Goal: Task Accomplishment & Management: Use online tool/utility

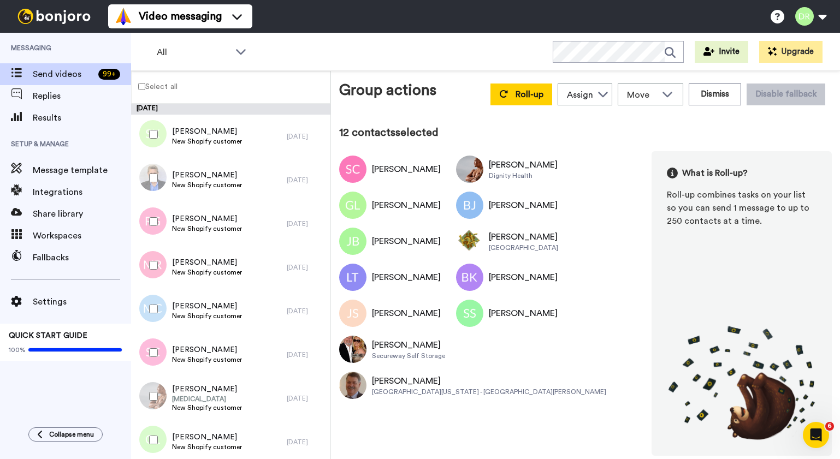
scroll to position [726, 0]
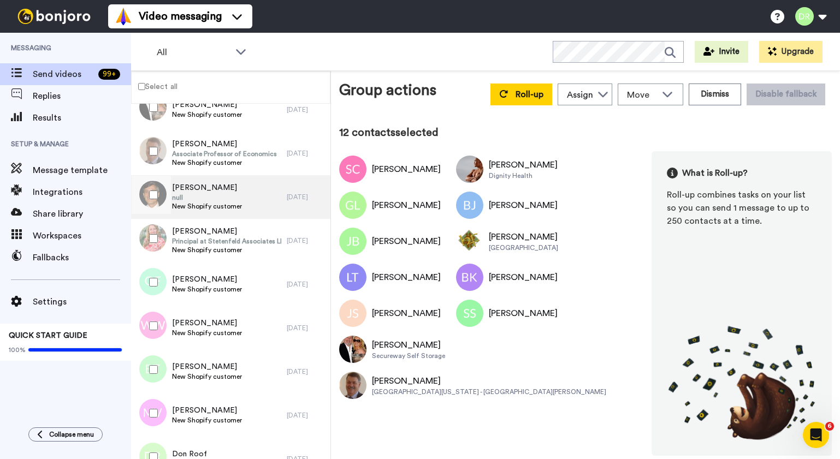
click at [197, 191] on span "[PERSON_NAME]" at bounding box center [207, 187] width 70 height 11
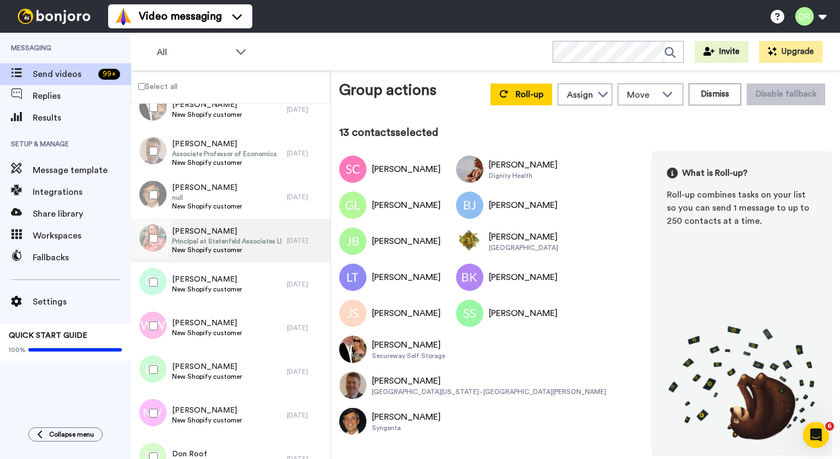
click at [236, 237] on span "Principal at Stetenfeld Associates LLC" at bounding box center [226, 241] width 109 height 9
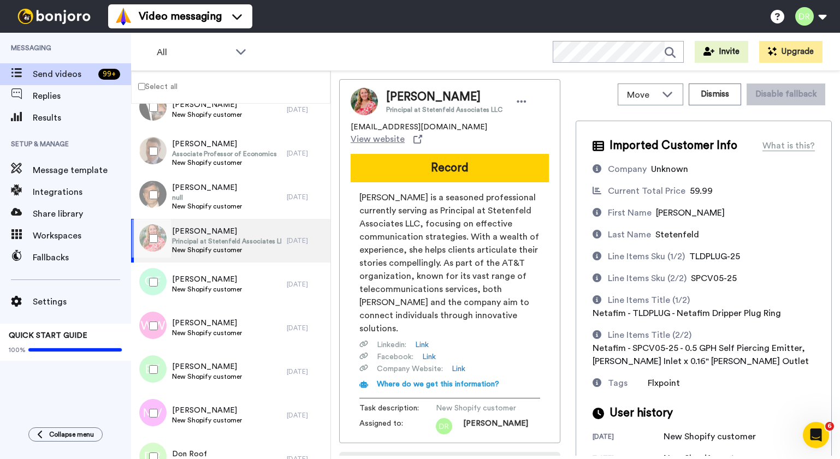
scroll to position [125, 0]
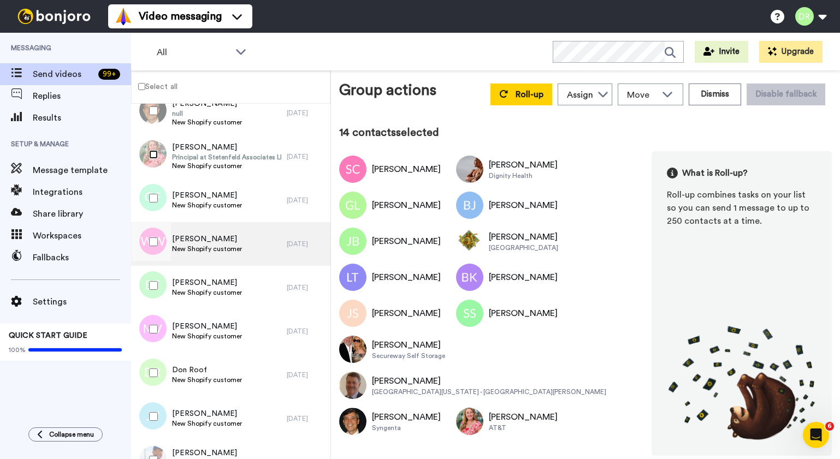
scroll to position [814, 0]
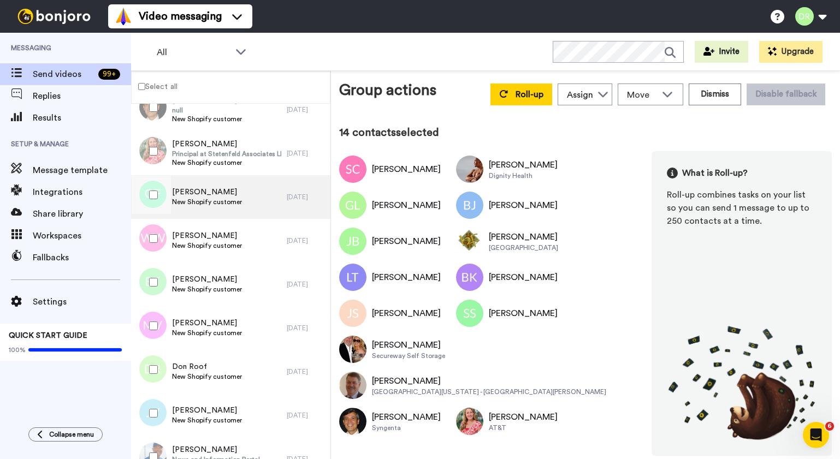
click at [204, 199] on span "New Shopify customer" at bounding box center [207, 202] width 70 height 9
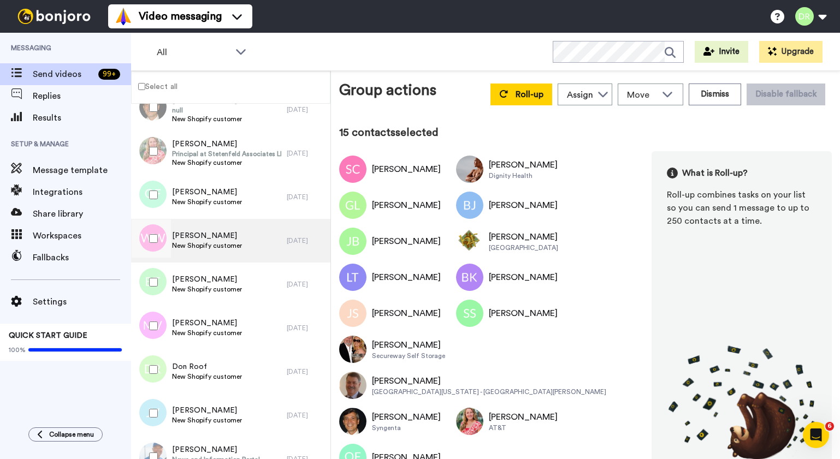
click at [185, 232] on span "[PERSON_NAME]" at bounding box center [207, 236] width 70 height 11
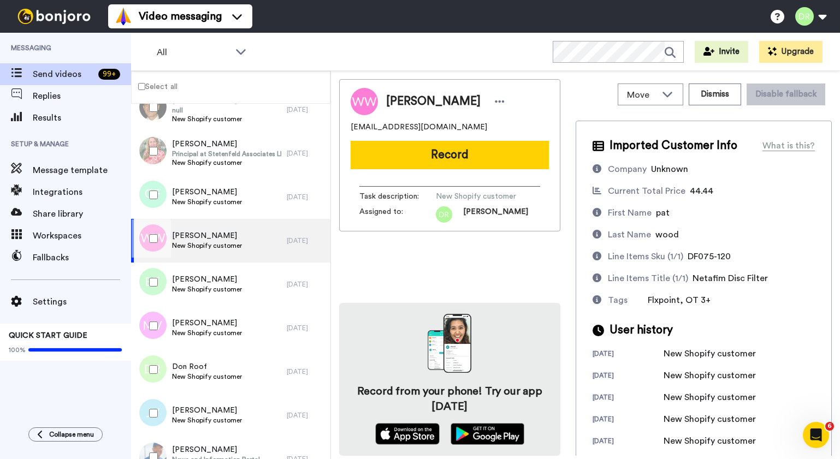
scroll to position [9, 0]
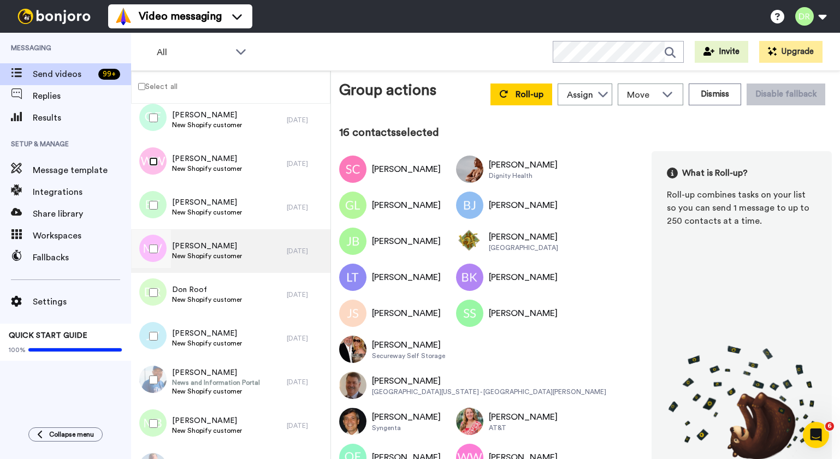
scroll to position [897, 0]
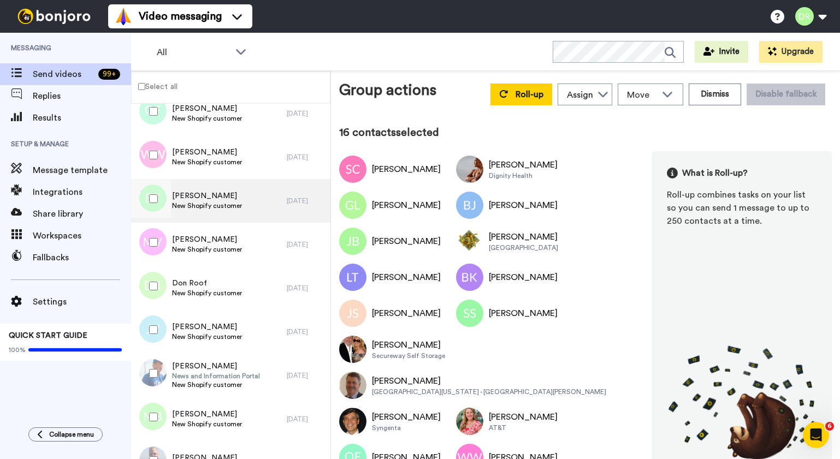
click at [204, 197] on span "[PERSON_NAME]" at bounding box center [207, 196] width 70 height 11
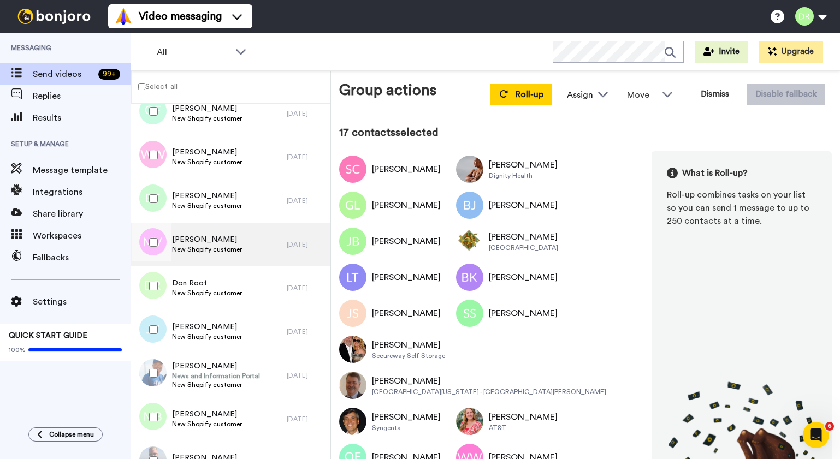
click at [190, 237] on span "[PERSON_NAME]" at bounding box center [207, 239] width 70 height 11
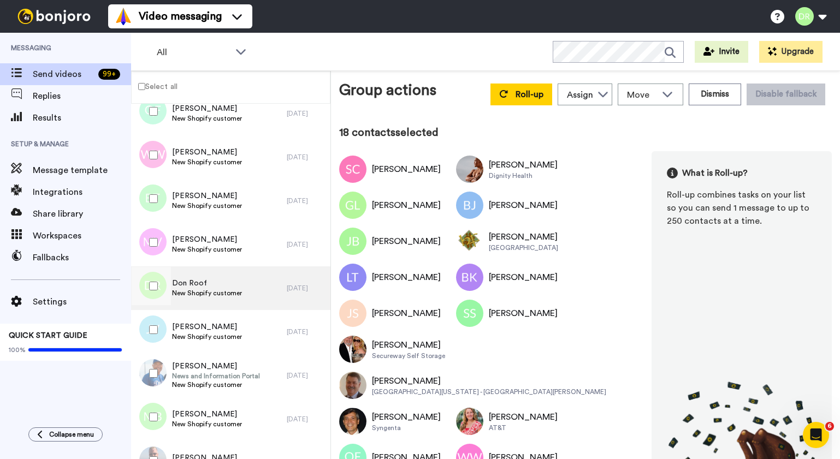
click at [196, 282] on span "Don Roof" at bounding box center [207, 283] width 70 height 11
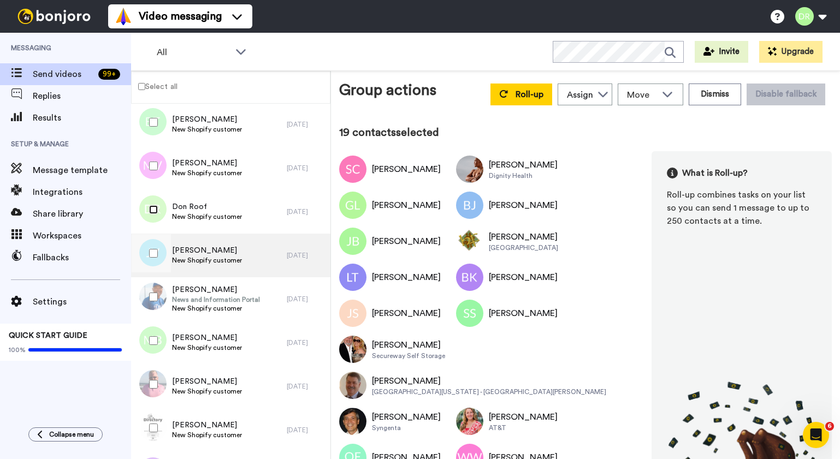
scroll to position [974, 0]
click at [202, 255] on span "[PERSON_NAME]" at bounding box center [207, 250] width 70 height 11
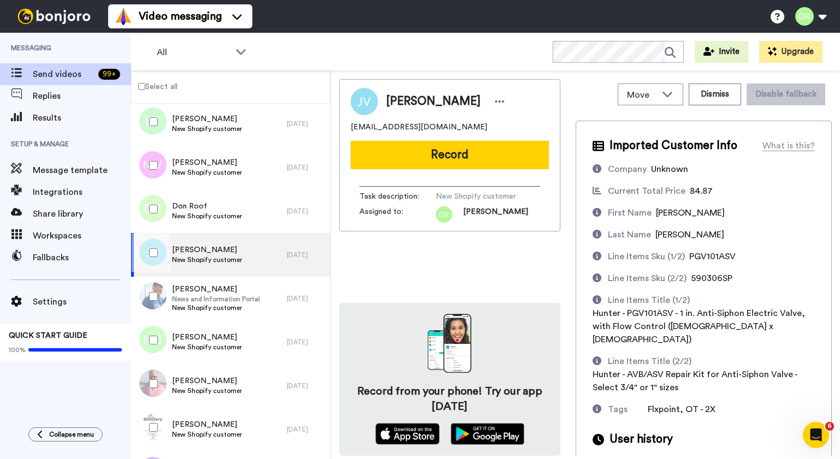
scroll to position [17, 0]
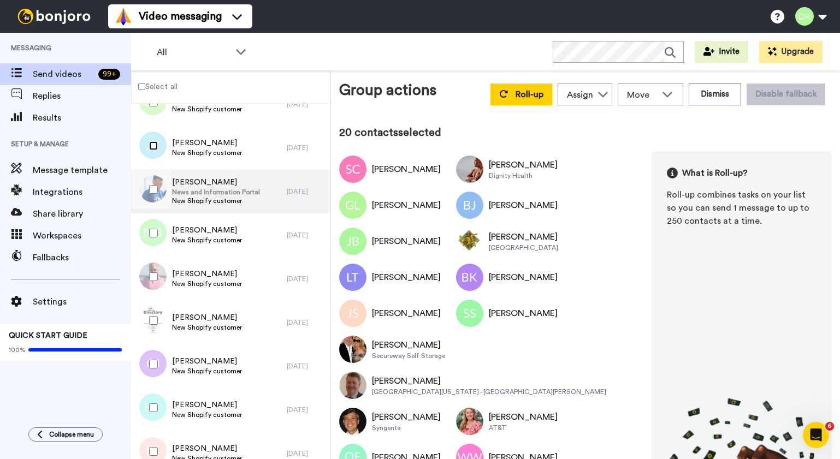
scroll to position [1111, 0]
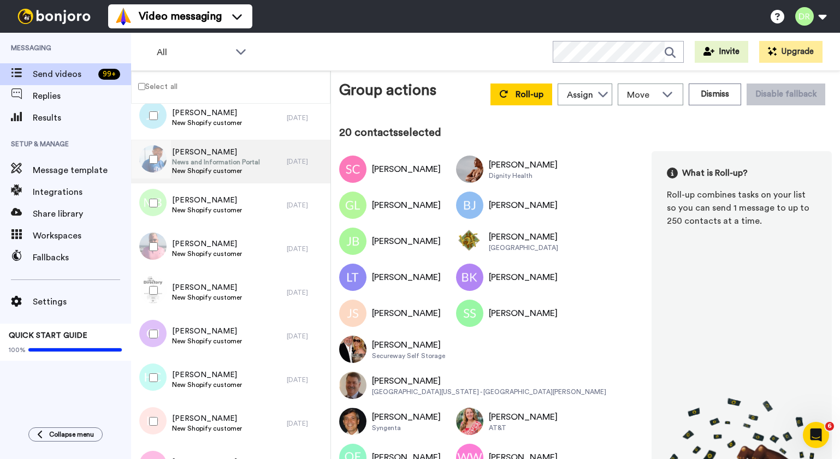
click at [210, 158] on span "News and Information Portal" at bounding box center [216, 162] width 88 height 9
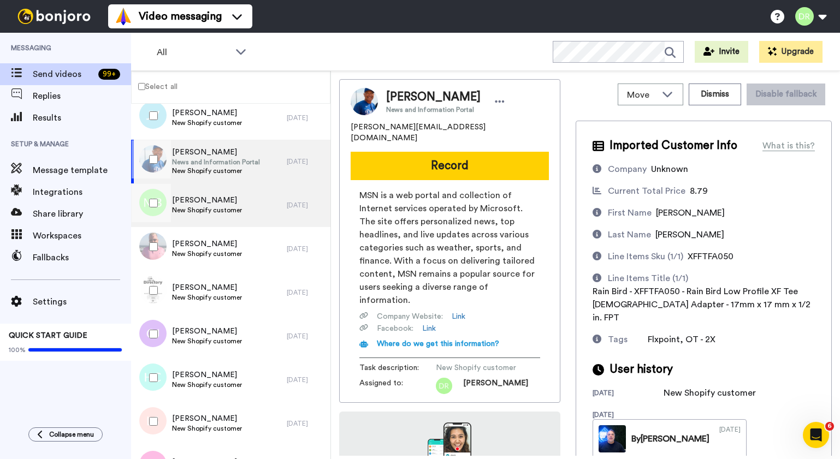
click at [234, 211] on span "New Shopify customer" at bounding box center [207, 210] width 70 height 9
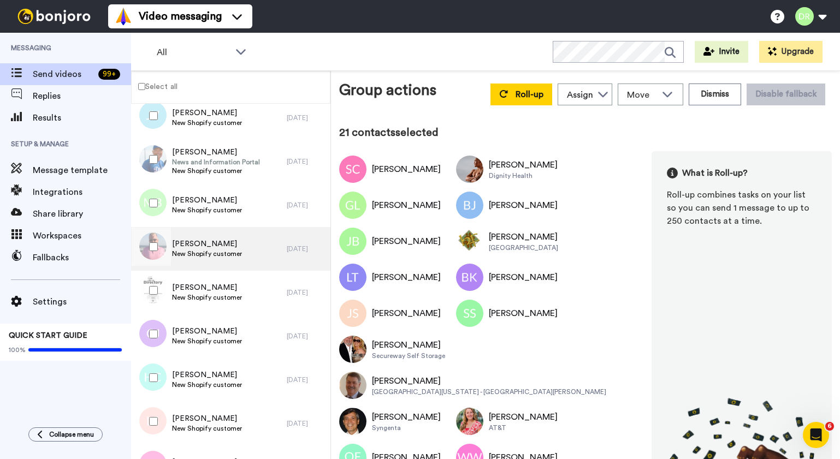
click at [213, 240] on span "[PERSON_NAME]" at bounding box center [207, 244] width 70 height 11
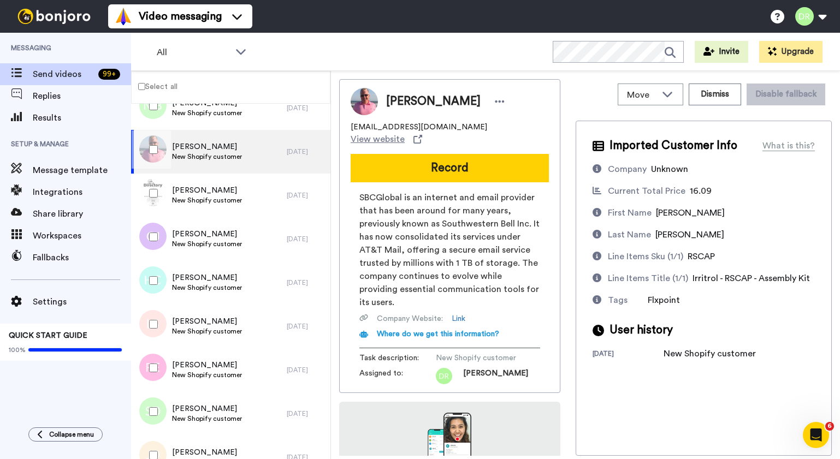
scroll to position [75, 0]
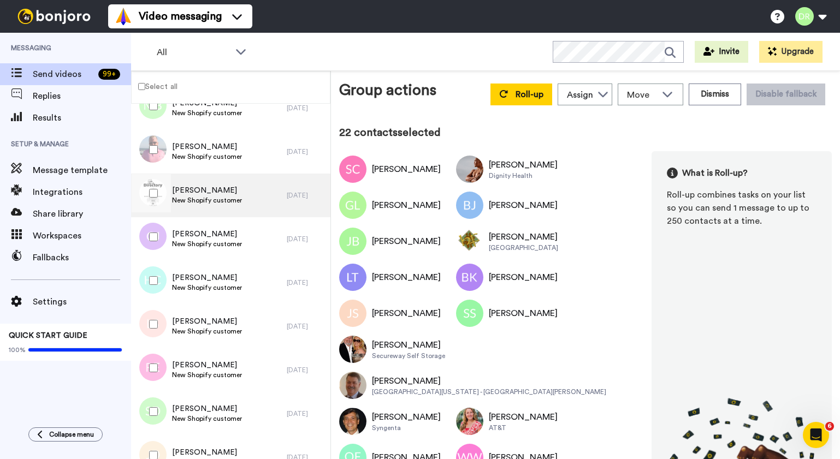
click at [198, 190] on span "[PERSON_NAME]" at bounding box center [207, 190] width 70 height 11
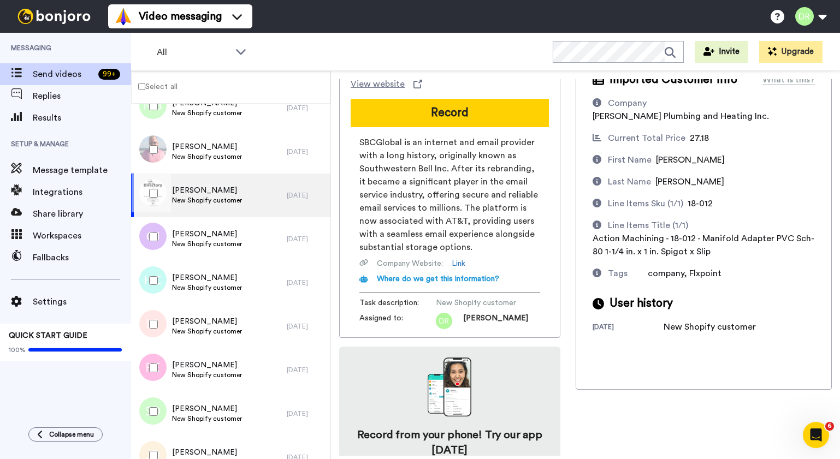
scroll to position [88, 0]
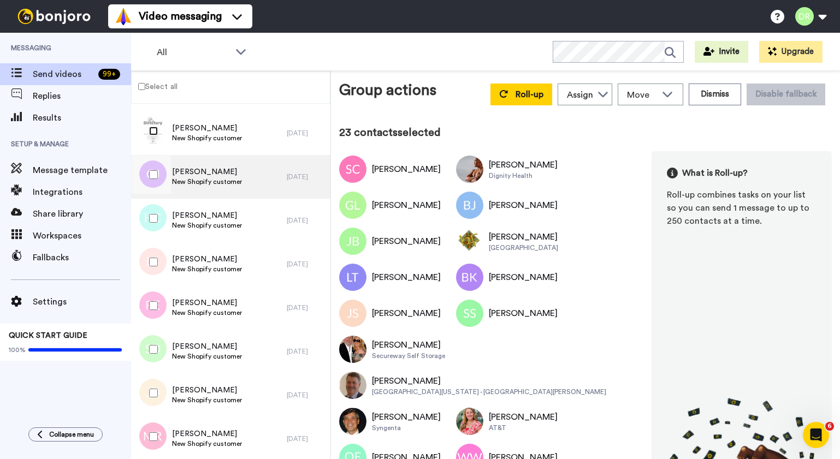
scroll to position [1274, 0]
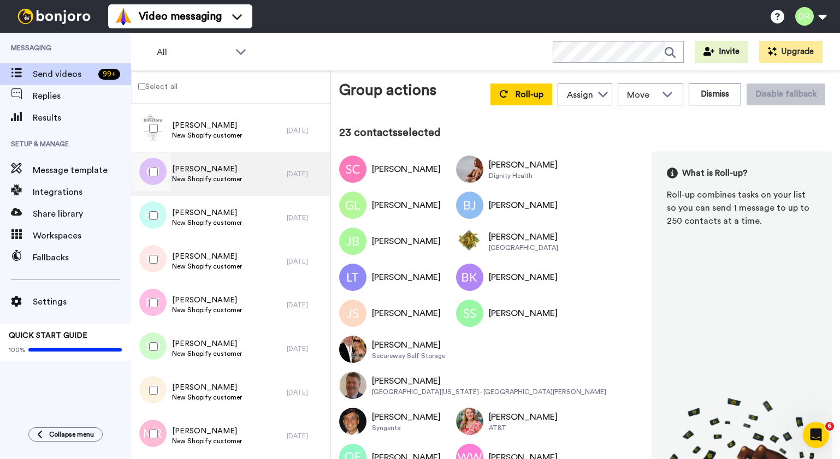
click at [198, 170] on span "[PERSON_NAME]" at bounding box center [207, 169] width 70 height 11
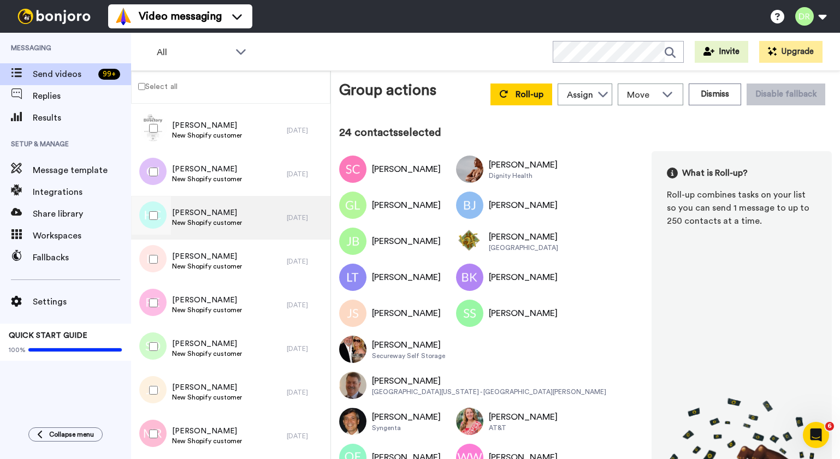
click at [185, 208] on span "[PERSON_NAME]" at bounding box center [207, 213] width 70 height 11
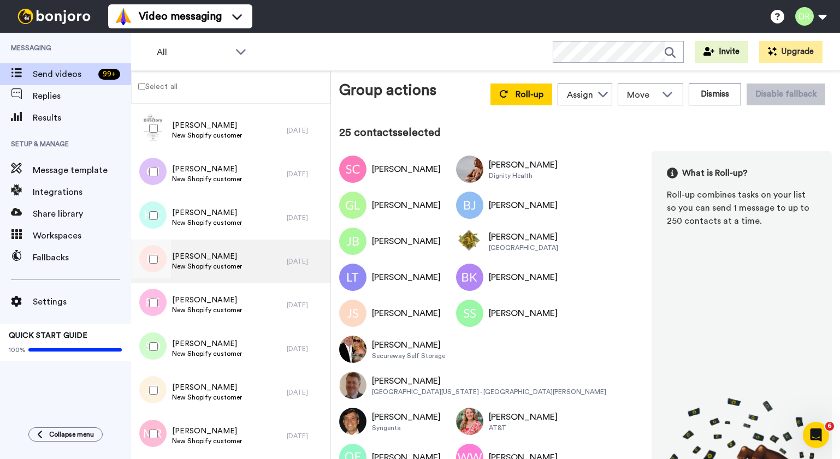
click at [213, 265] on span "New Shopify customer" at bounding box center [207, 266] width 70 height 9
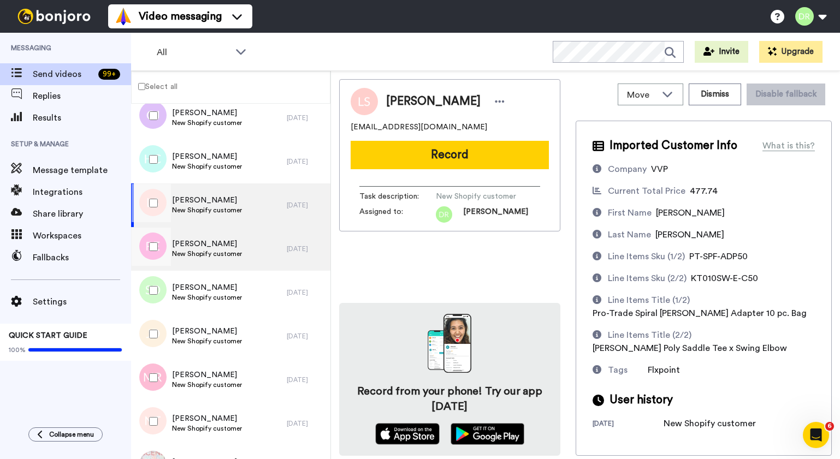
scroll to position [1329, 0]
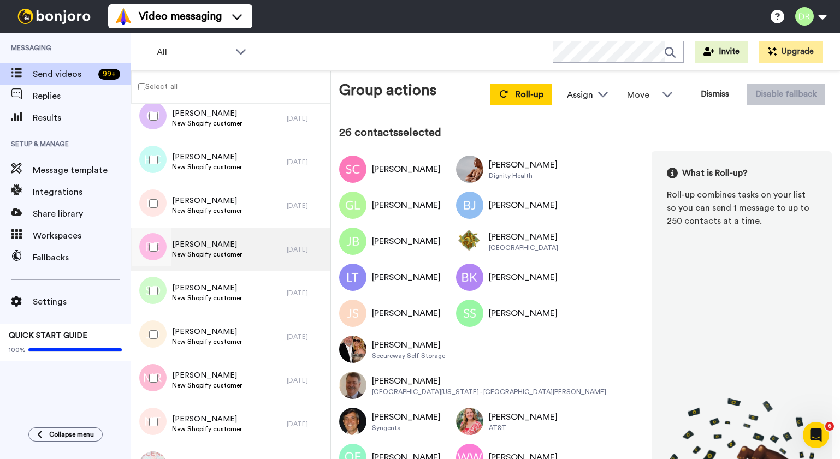
click at [205, 244] on span "[PERSON_NAME]" at bounding box center [207, 244] width 70 height 11
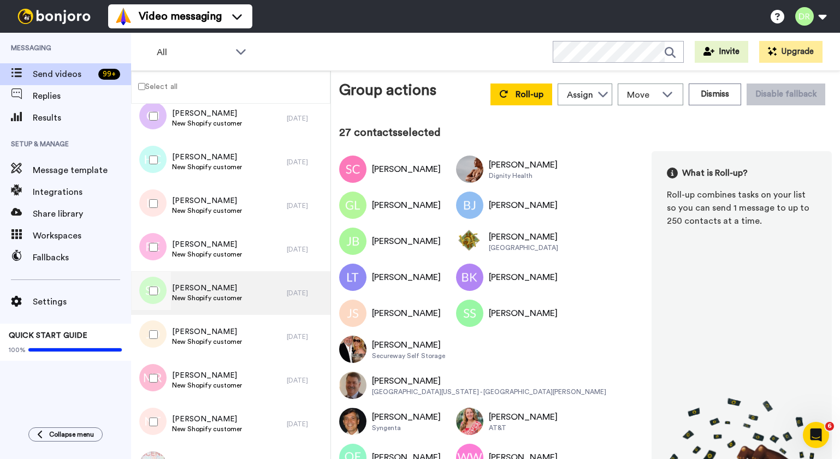
click at [190, 288] on span "[PERSON_NAME]" at bounding box center [207, 288] width 70 height 11
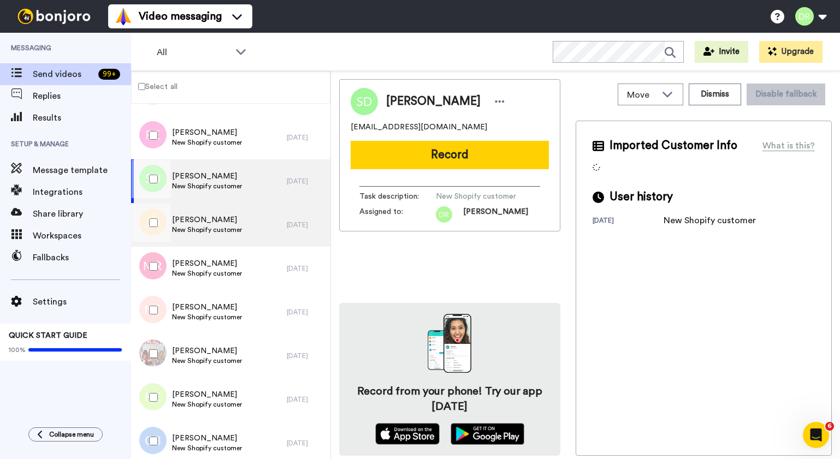
scroll to position [1446, 0]
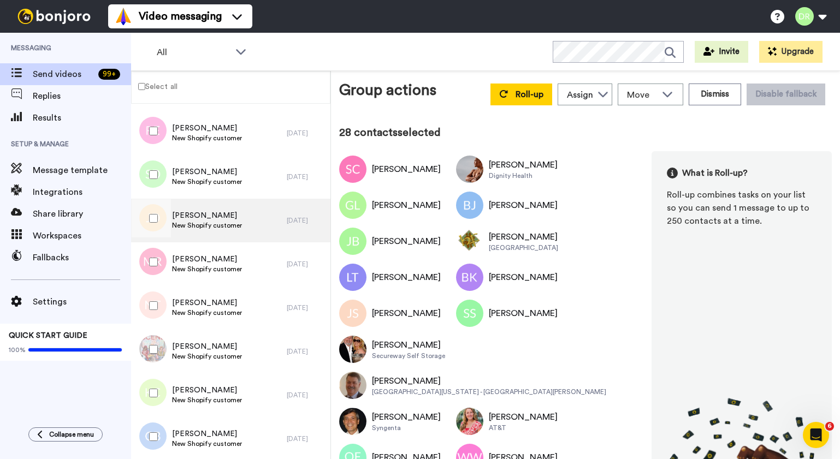
click at [220, 225] on span "New Shopify customer" at bounding box center [207, 225] width 70 height 9
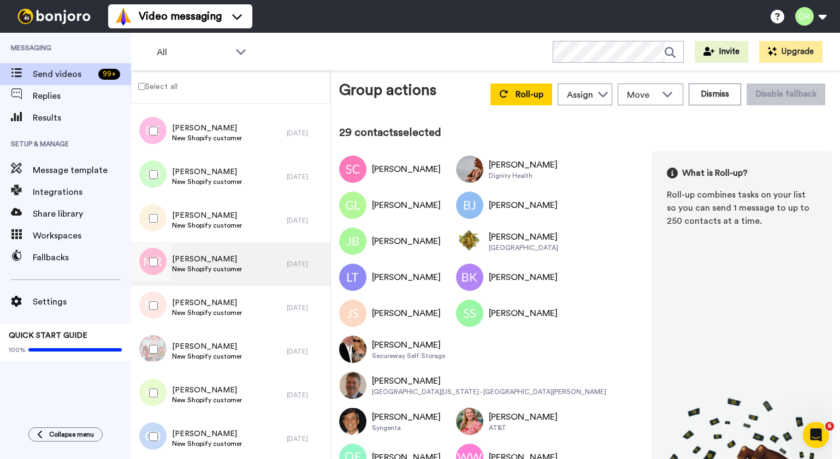
click at [196, 253] on div "[PERSON_NAME] New Shopify customer" at bounding box center [209, 265] width 156 height 44
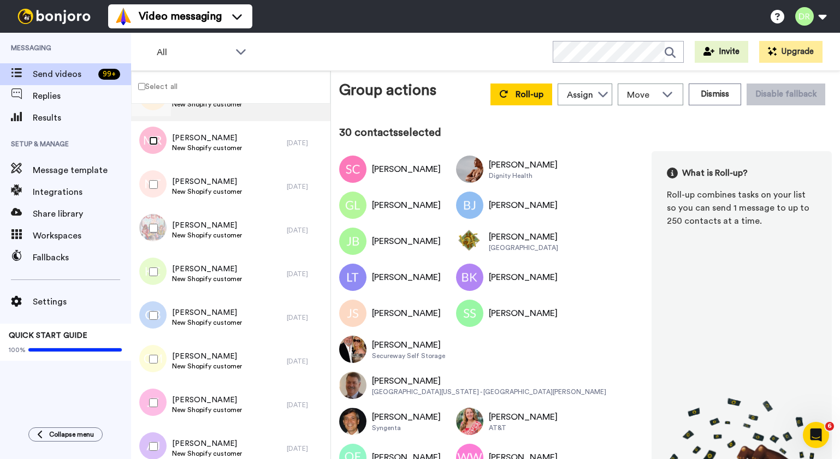
scroll to position [1578, 0]
